Goal: Task Accomplishment & Management: Complete application form

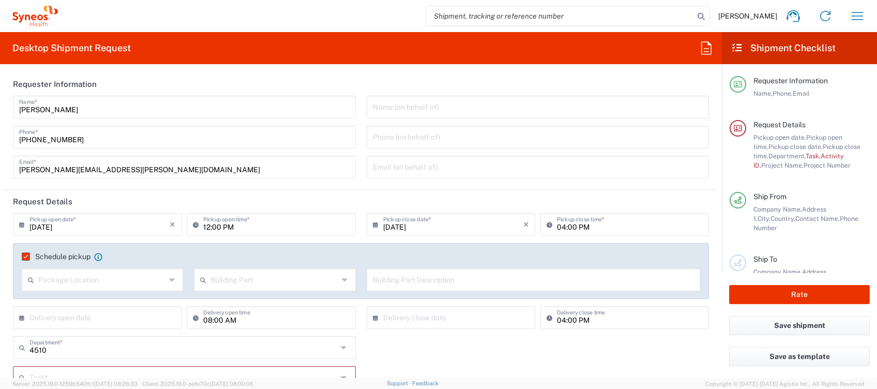
drag, startPoint x: 857, startPoint y: 12, endPoint x: 836, endPoint y: 86, distance: 76.9
click at [858, 12] on icon "button" at bounding box center [858, 16] width 12 height 8
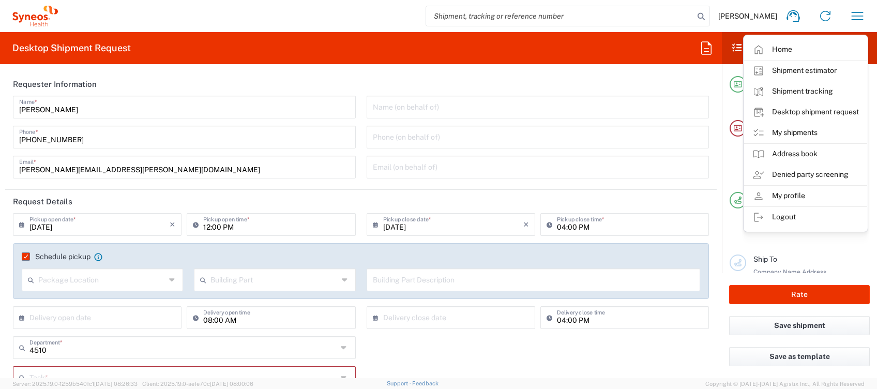
click at [797, 133] on link "My shipments" at bounding box center [805, 133] width 123 height 21
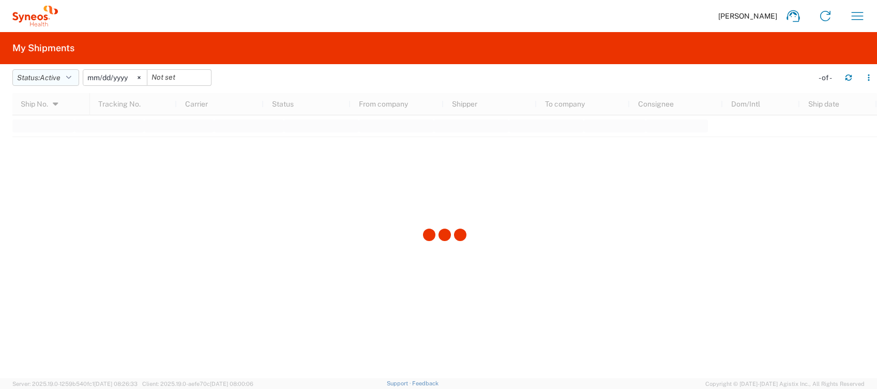
click at [71, 76] on icon "button" at bounding box center [68, 77] width 5 height 7
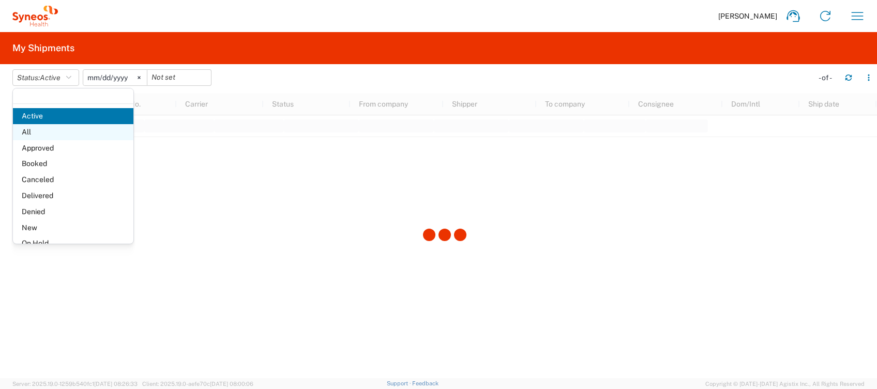
click at [33, 130] on span "All" at bounding box center [73, 132] width 121 height 16
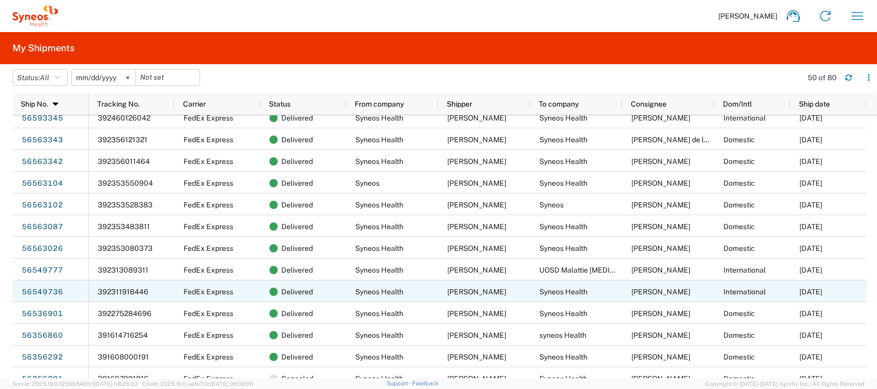
scroll to position [621, 0]
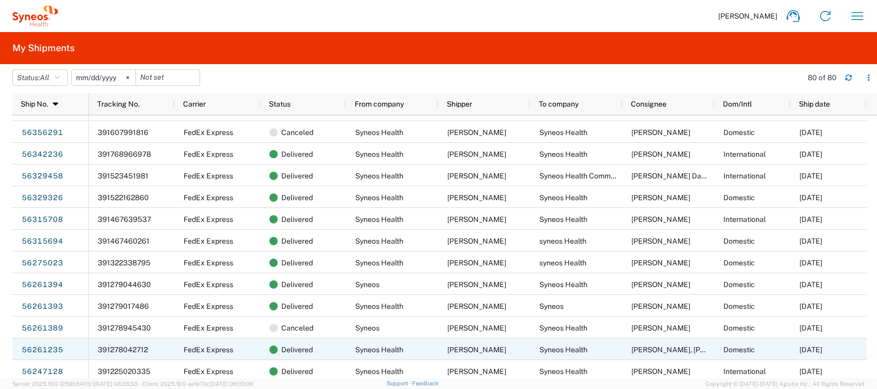
scroll to position [965, 0]
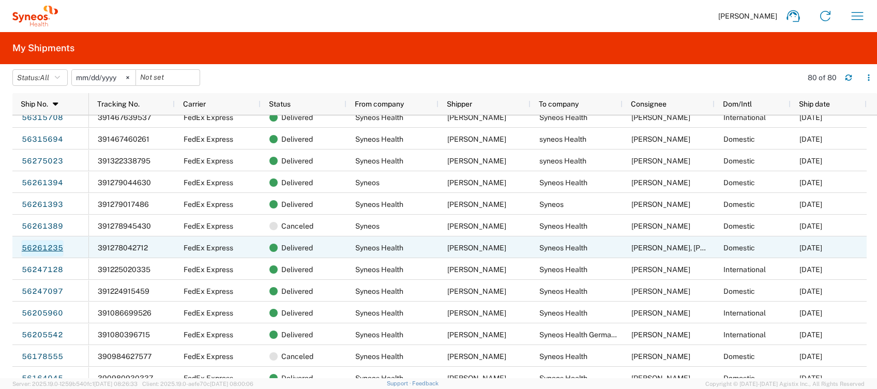
click at [59, 244] on link "56261235" at bounding box center [42, 248] width 42 height 17
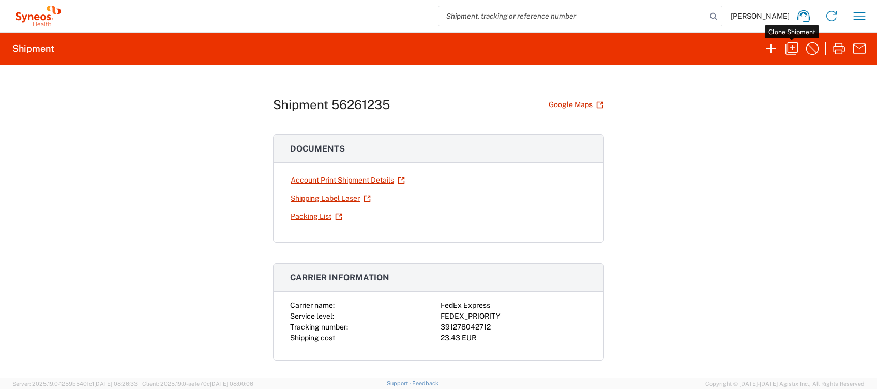
click at [789, 48] on icon "button" at bounding box center [792, 48] width 17 height 17
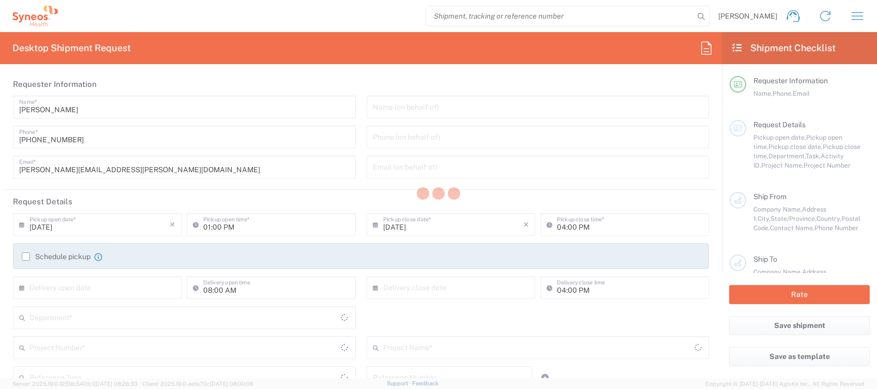
type input "02:00 PM"
type input "4510 DEPARTMENTAL EXPENSE"
type textarea "[PERSON_NAME][EMAIL_ADDRESS][PERSON_NAME][DOMAIN_NAME]"
type input "Syneos Health Clinical [GEOGRAPHIC_DATA]"
type input "Syneos Health"
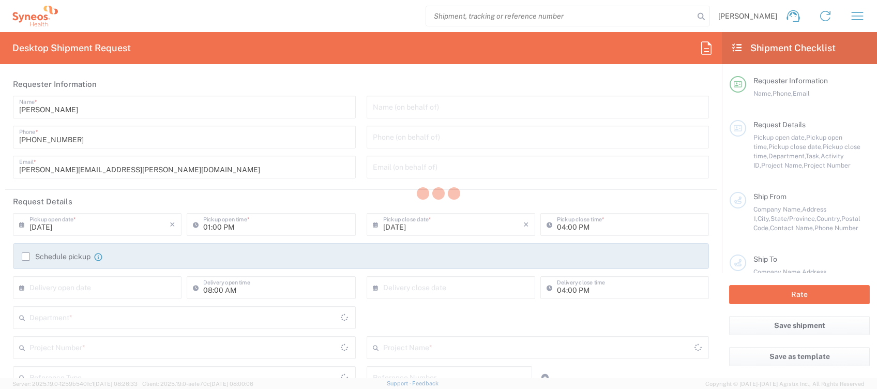
type input "[PERSON_NAME][STREET_ADDRESS]"
type input "[GEOGRAPHIC_DATA]"
type input "28020"
type input "[PERSON_NAME]"
type input "[PHONE_NUMBER]"
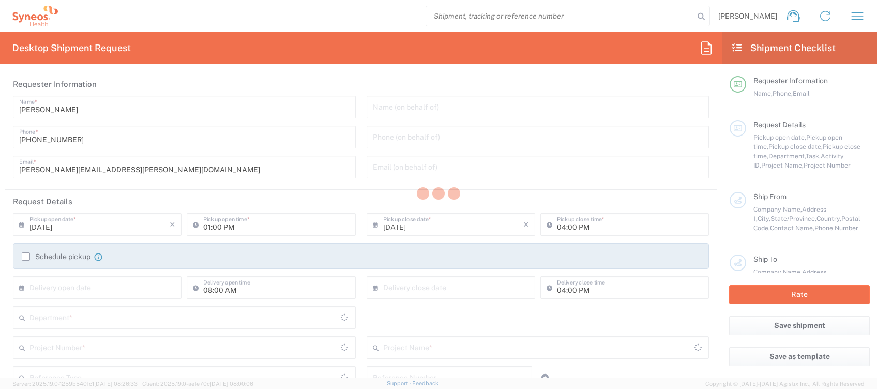
type input "[PERSON_NAME][EMAIL_ADDRESS][PERSON_NAME][DOMAIN_NAME]"
type input "Syneos Health"
type input "[STREET_ADDRESS][PERSON_NAME],"
type input "El Campello"
type input "[GEOGRAPHIC_DATA]"
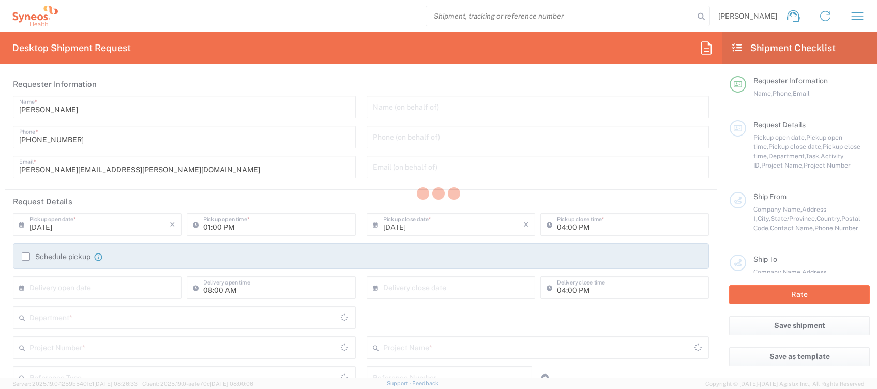
type input "03560"
type input "[PERSON_NAME], [PERSON_NAME]"
type input "[PHONE_NUMBER]"
type input "Sender/Shipper"
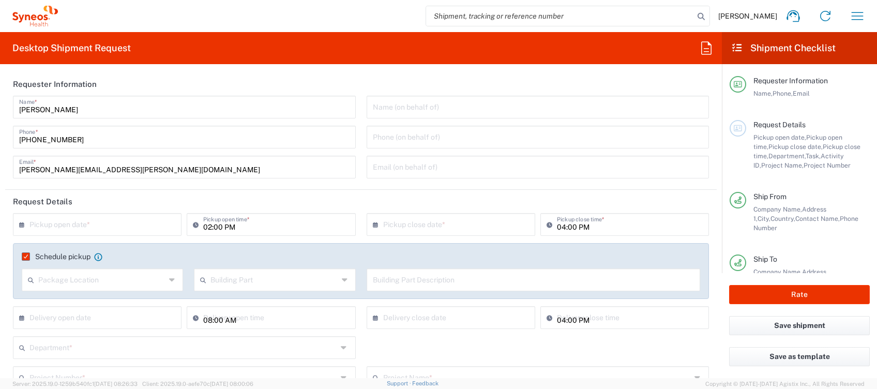
type input "Project"
type input "[GEOGRAPHIC_DATA]"
type input "Your Packaging"
type input "Comunitat Valenciana"
click at [88, 224] on input "text" at bounding box center [99, 224] width 140 height 18
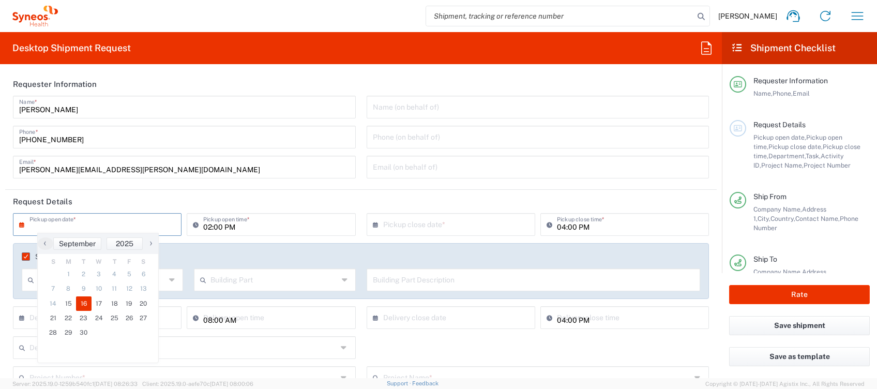
click at [84, 304] on span "16" at bounding box center [84, 303] width 16 height 14
type input "09/16/2025"
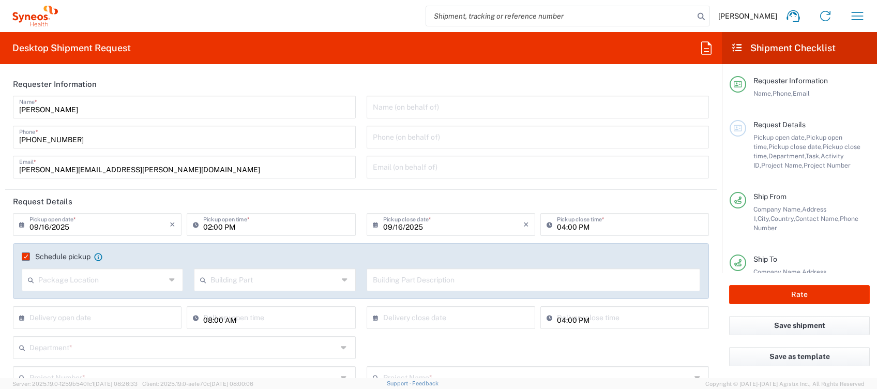
click at [209, 228] on input "02:00 PM" at bounding box center [276, 224] width 146 height 18
click at [221, 230] on input "09:00 PM" at bounding box center [276, 224] width 146 height 18
type input "09:00 AM"
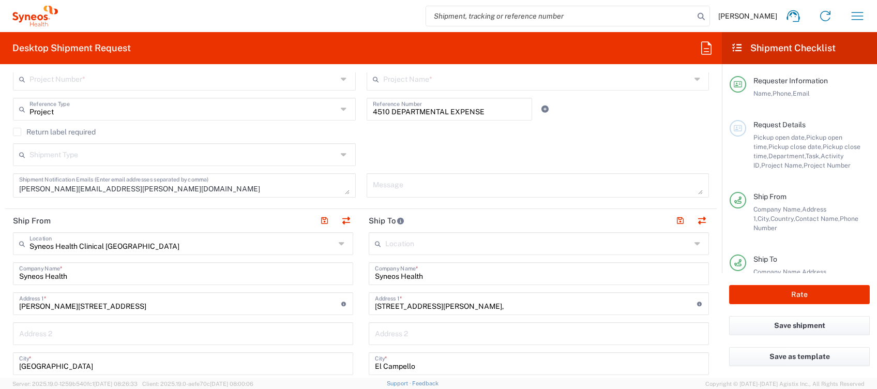
scroll to position [344, 0]
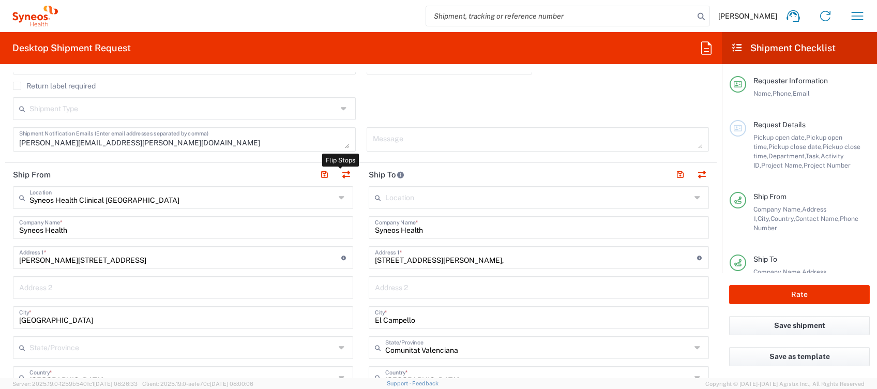
drag, startPoint x: 341, startPoint y: 171, endPoint x: 349, endPoint y: 254, distance: 83.6
click at [342, 171] on button "button" at bounding box center [346, 175] width 14 height 14
type input "[STREET_ADDRESS][PERSON_NAME],"
type input "El Campello"
type input "Comunitat Valenciana"
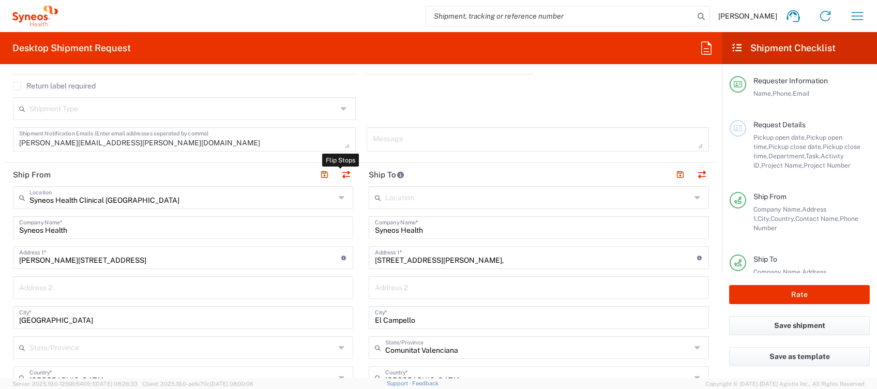
type input "03560"
type input "[PERSON_NAME], [PERSON_NAME]"
type input "[PHONE_NUMBER]"
type input "Syneos Health Clinical [GEOGRAPHIC_DATA]"
type input "[PERSON_NAME][STREET_ADDRESS]"
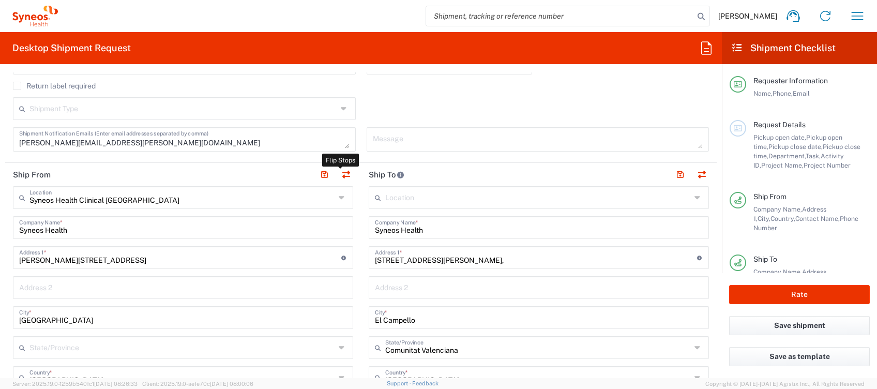
type input "[GEOGRAPHIC_DATA]"
type input "28020"
type input "[PERSON_NAME]"
type input "[PHONE_NUMBER]"
type input "[PERSON_NAME][EMAIL_ADDRESS][PERSON_NAME][DOMAIN_NAME]"
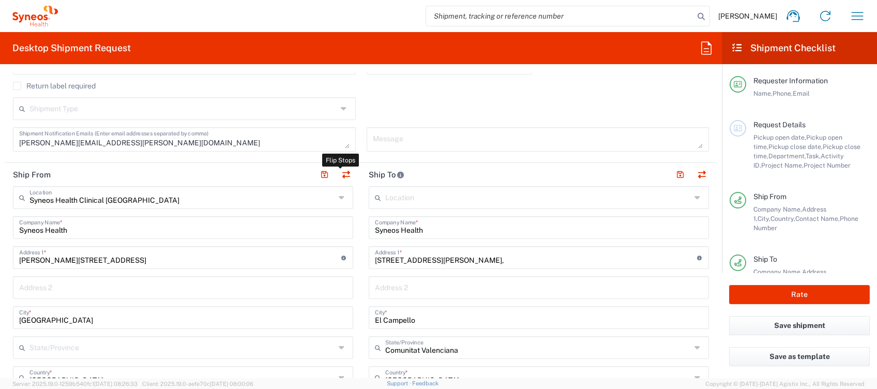
type input "TIN"
type input "B61389227"
type input "EORI"
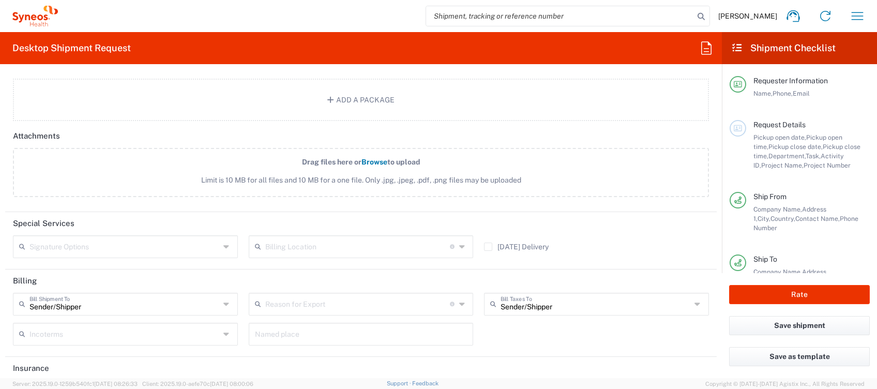
scroll to position [1348, 0]
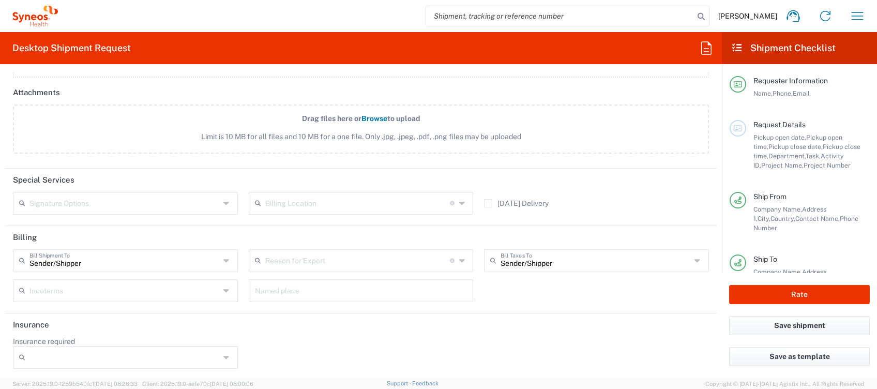
click at [223, 355] on icon at bounding box center [227, 357] width 8 height 17
click at [130, 333] on span "Yes" at bounding box center [123, 335] width 219 height 16
type input "Yes"
click at [271, 349] on input "Insurance Value" at bounding box center [361, 357] width 213 height 17
type input "500"
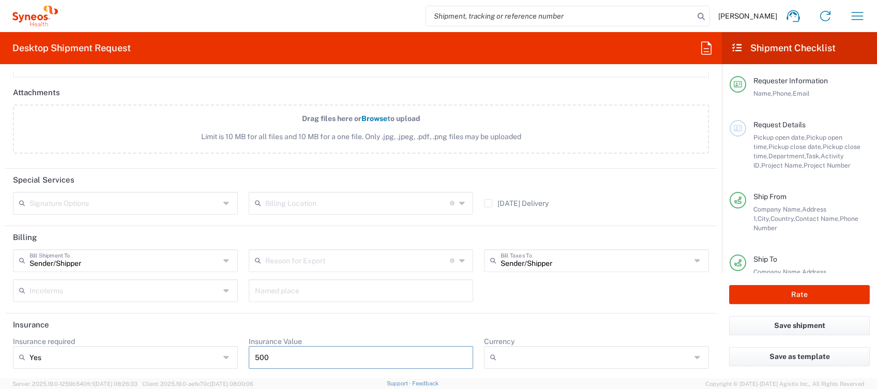
click at [695, 357] on icon at bounding box center [699, 357] width 8 height 17
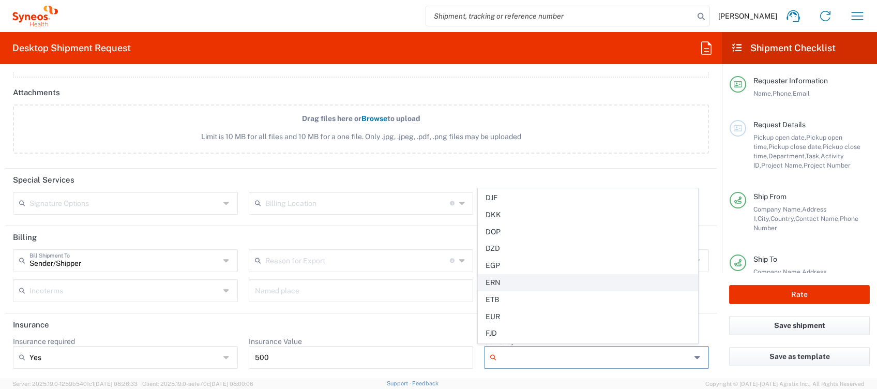
scroll to position [689, 0]
click at [511, 284] on span "EUR" at bounding box center [587, 288] width 219 height 16
type input "EUR"
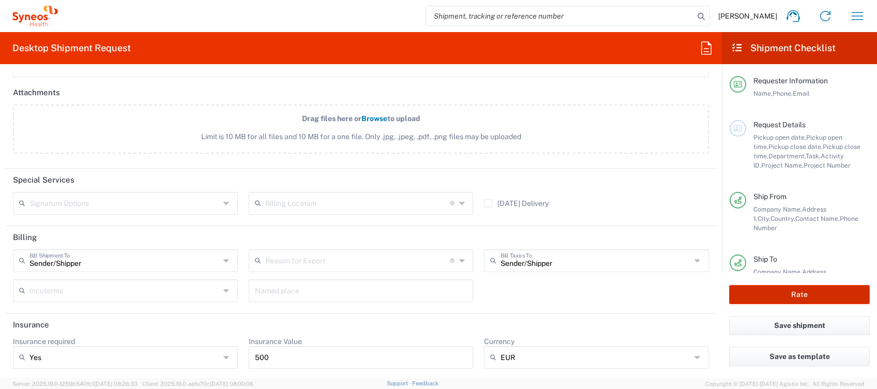
click at [786, 294] on button "Rate" at bounding box center [799, 294] width 141 height 19
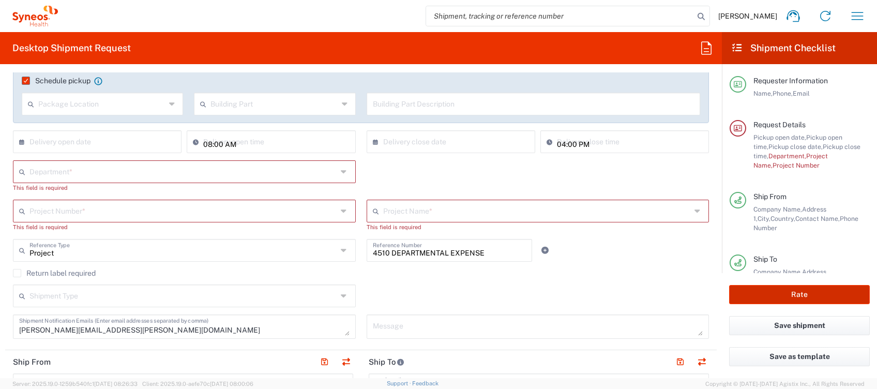
scroll to position [125, 0]
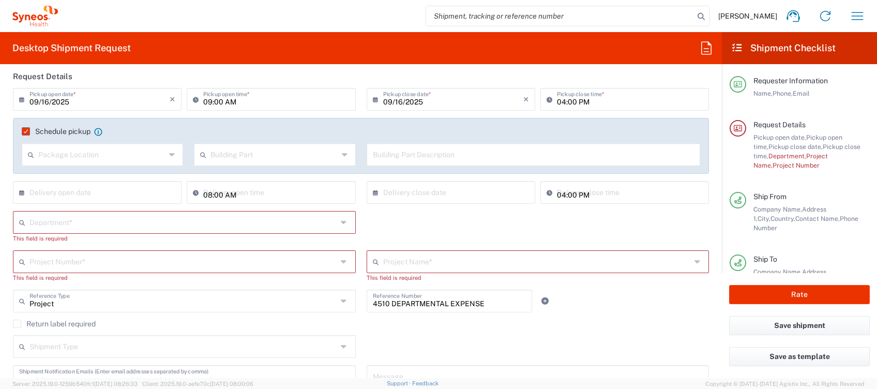
click at [119, 221] on input "text" at bounding box center [183, 222] width 308 height 18
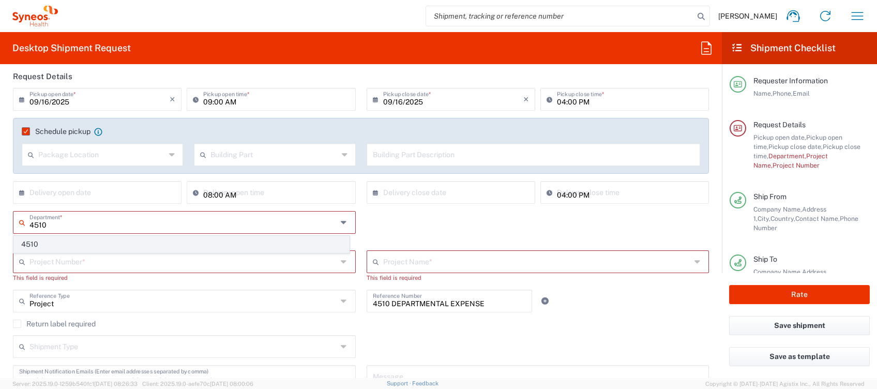
type input "4510"
click at [53, 240] on span "4510" at bounding box center [181, 244] width 335 height 16
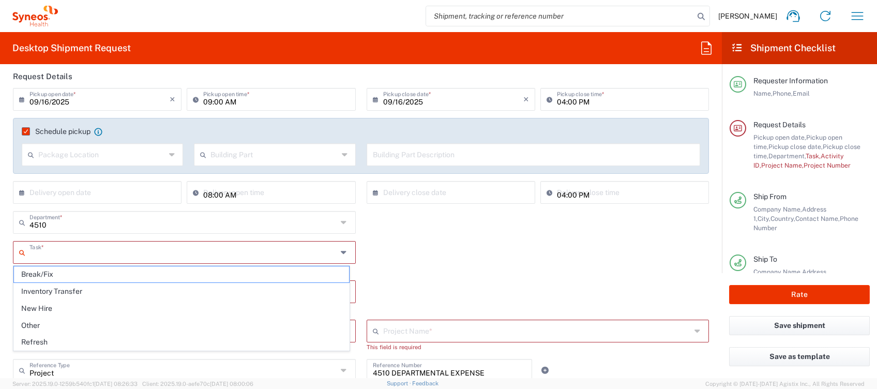
click at [50, 251] on input "text" at bounding box center [183, 252] width 308 height 18
click at [41, 273] on span "Break/Fix" at bounding box center [181, 274] width 335 height 16
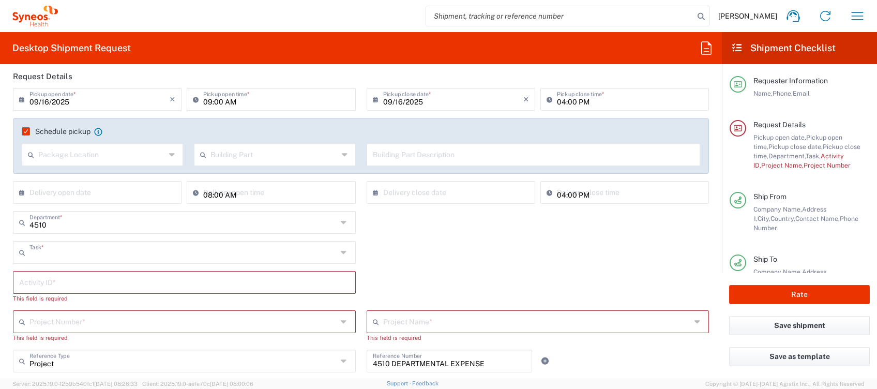
type input "Break/Fix"
click at [41, 282] on input "text" at bounding box center [184, 282] width 331 height 18
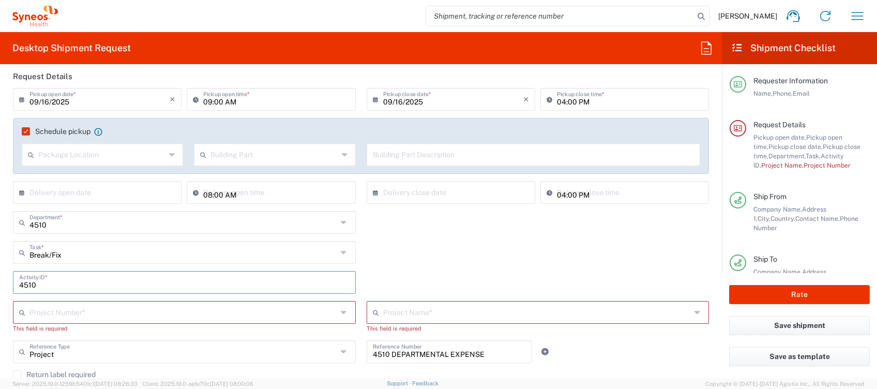
type input "4510"
click at [48, 307] on input "text" at bounding box center [183, 312] width 308 height 18
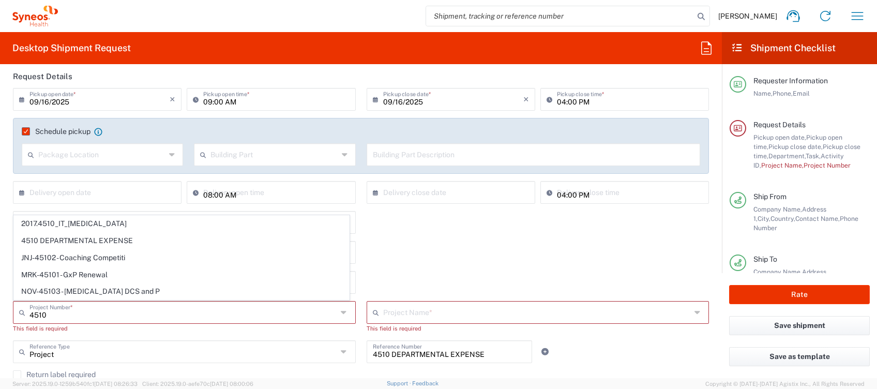
click at [59, 240] on span "4510 DEPARTMENTAL EXPENSE" at bounding box center [181, 241] width 335 height 16
type input "4510 DEPARTMENTAL EXPENSE"
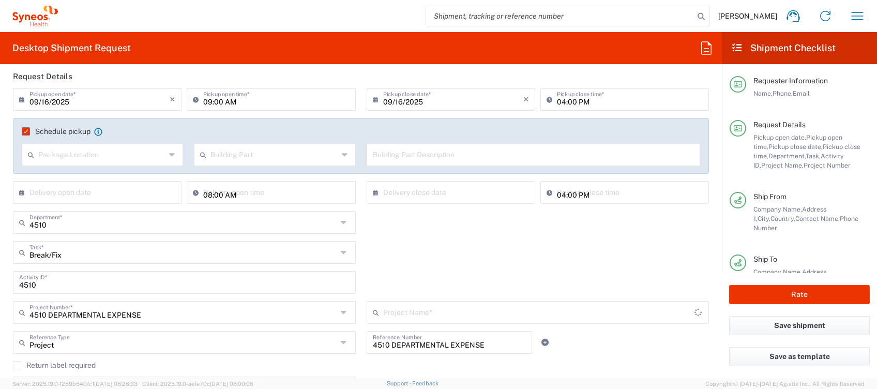
type input "4510 DEPARTMENTAL EXPENSE"
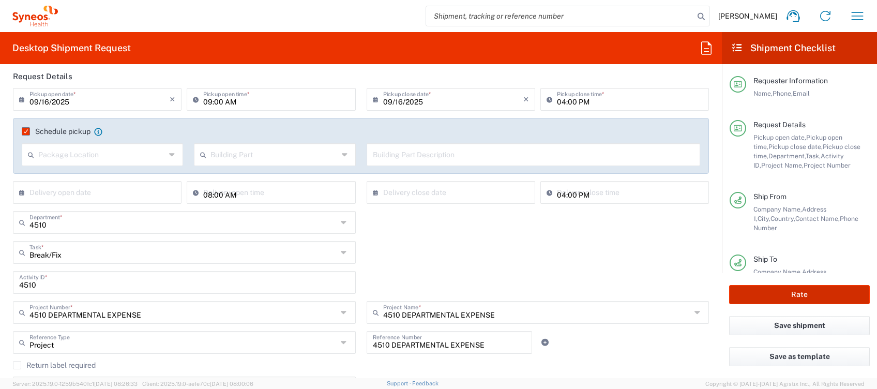
click at [790, 291] on button "Rate" at bounding box center [799, 294] width 141 height 19
type input "4510 DEPARTMENTAL EXPENSE"
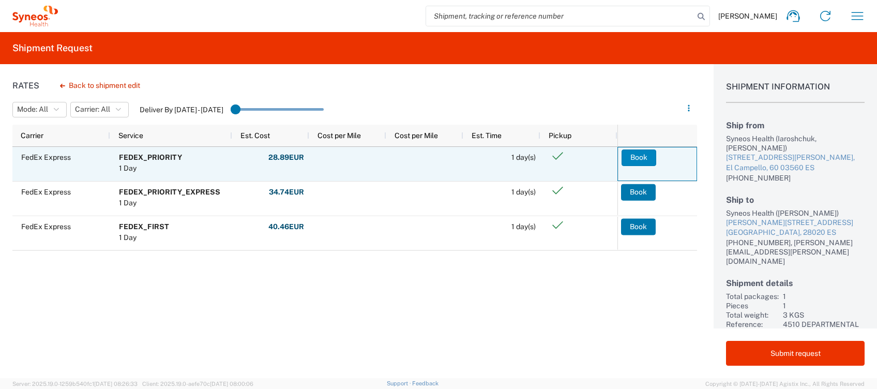
click at [639, 158] on button "Book" at bounding box center [639, 157] width 35 height 17
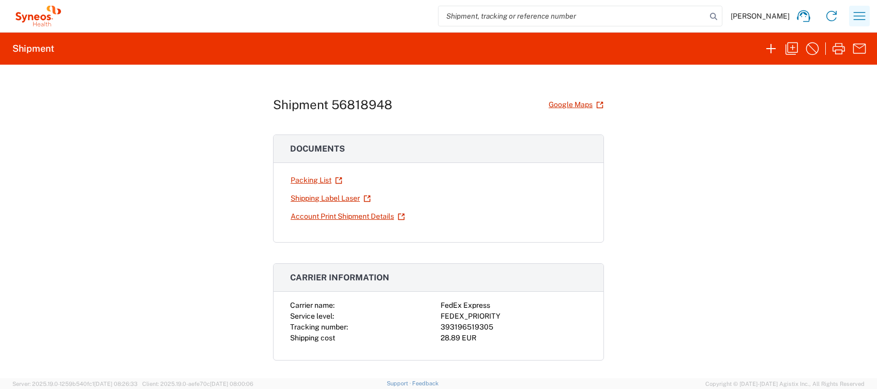
click at [865, 17] on icon "button" at bounding box center [859, 16] width 17 height 17
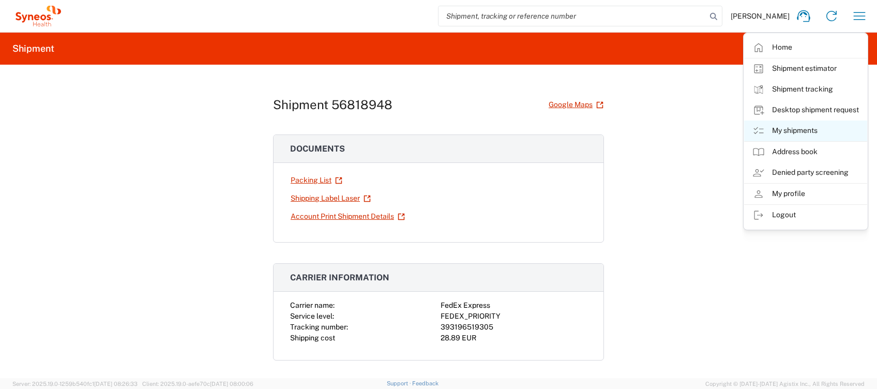
click at [808, 127] on link "My shipments" at bounding box center [805, 131] width 123 height 21
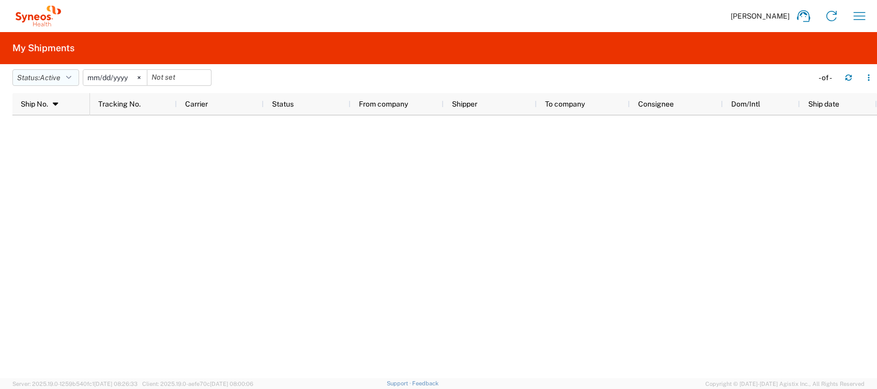
click at [68, 79] on button "Status: Active" at bounding box center [45, 77] width 67 height 17
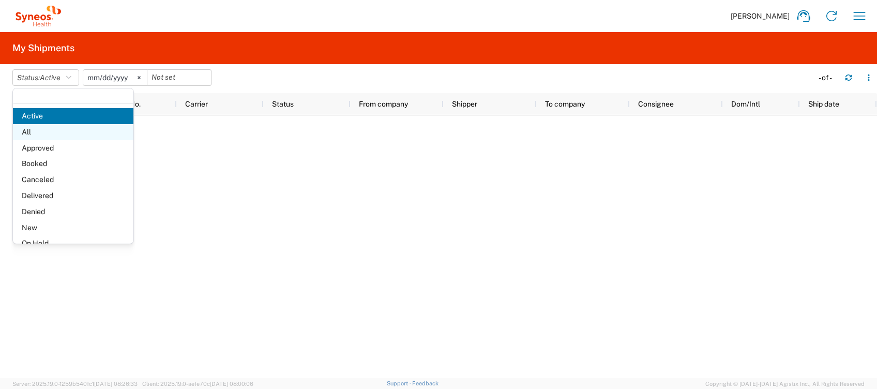
click at [44, 130] on span "All" at bounding box center [73, 132] width 121 height 16
